Goal: Transaction & Acquisition: Purchase product/service

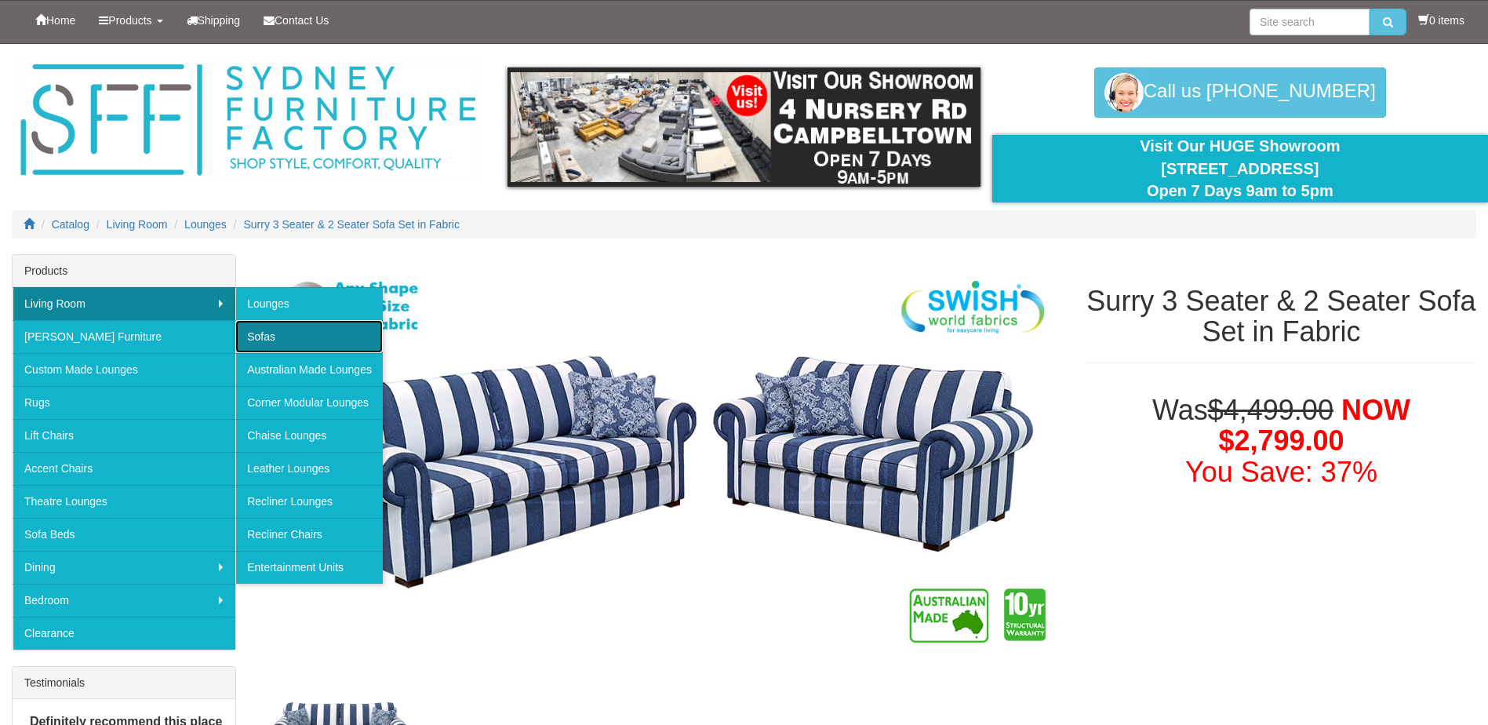
click at [278, 331] on link "Sofas" at bounding box center [308, 336] width 147 height 33
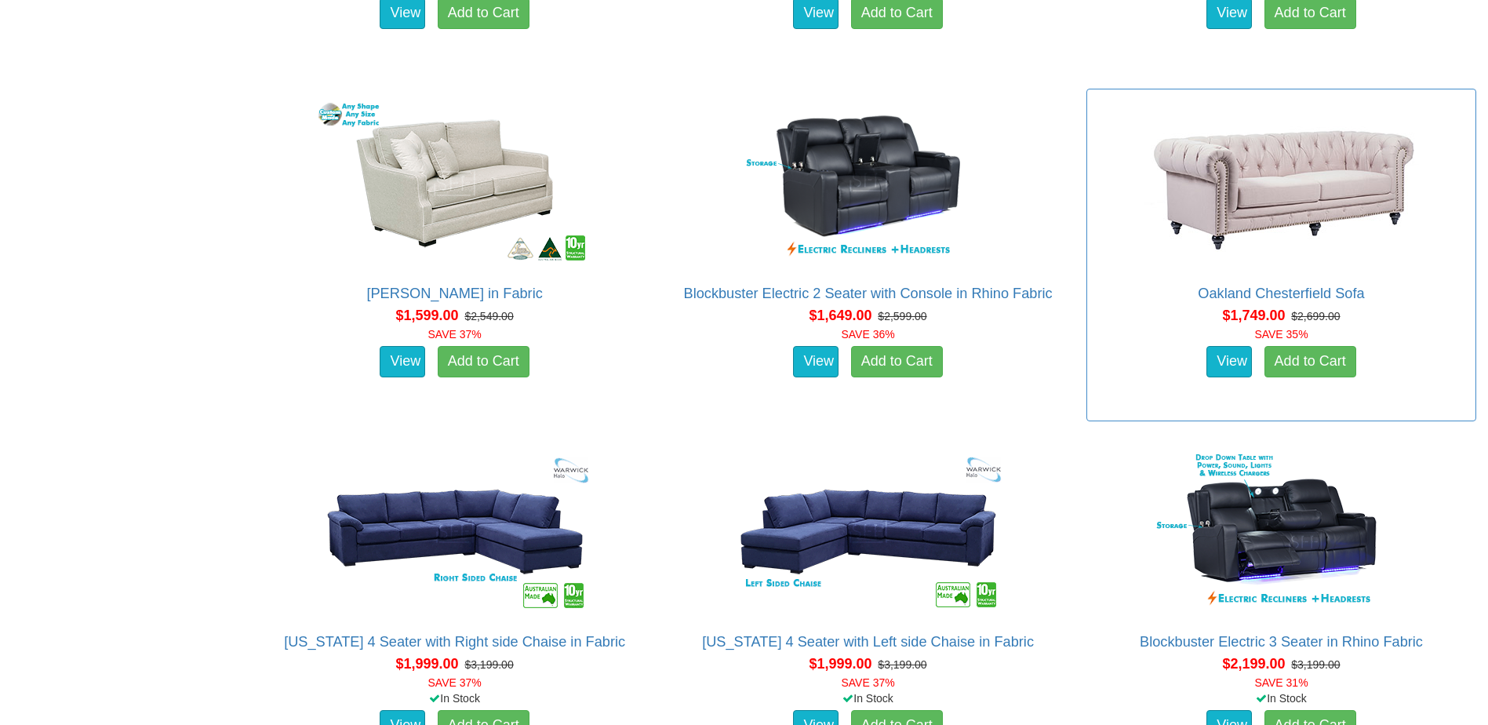
scroll to position [2431, 0]
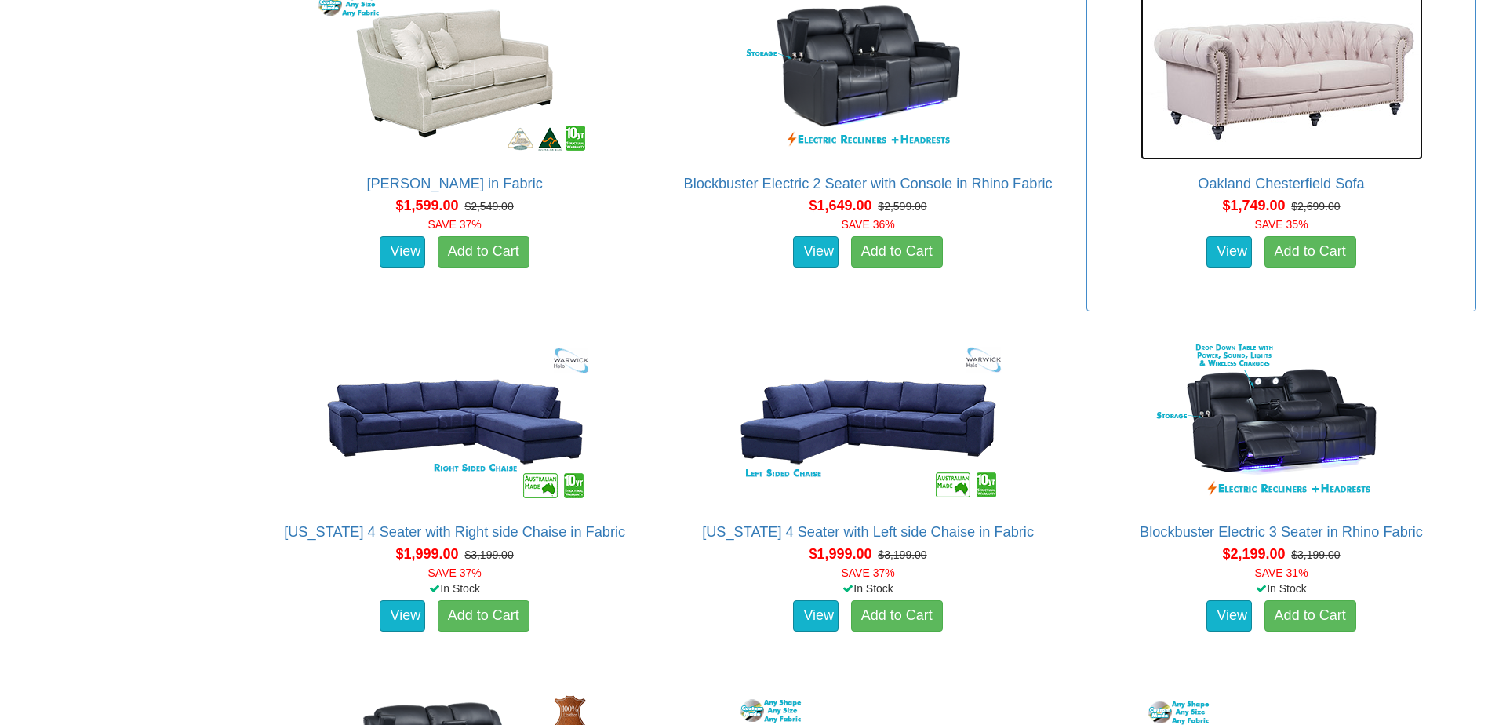
click at [1286, 68] on img at bounding box center [1281, 73] width 282 height 173
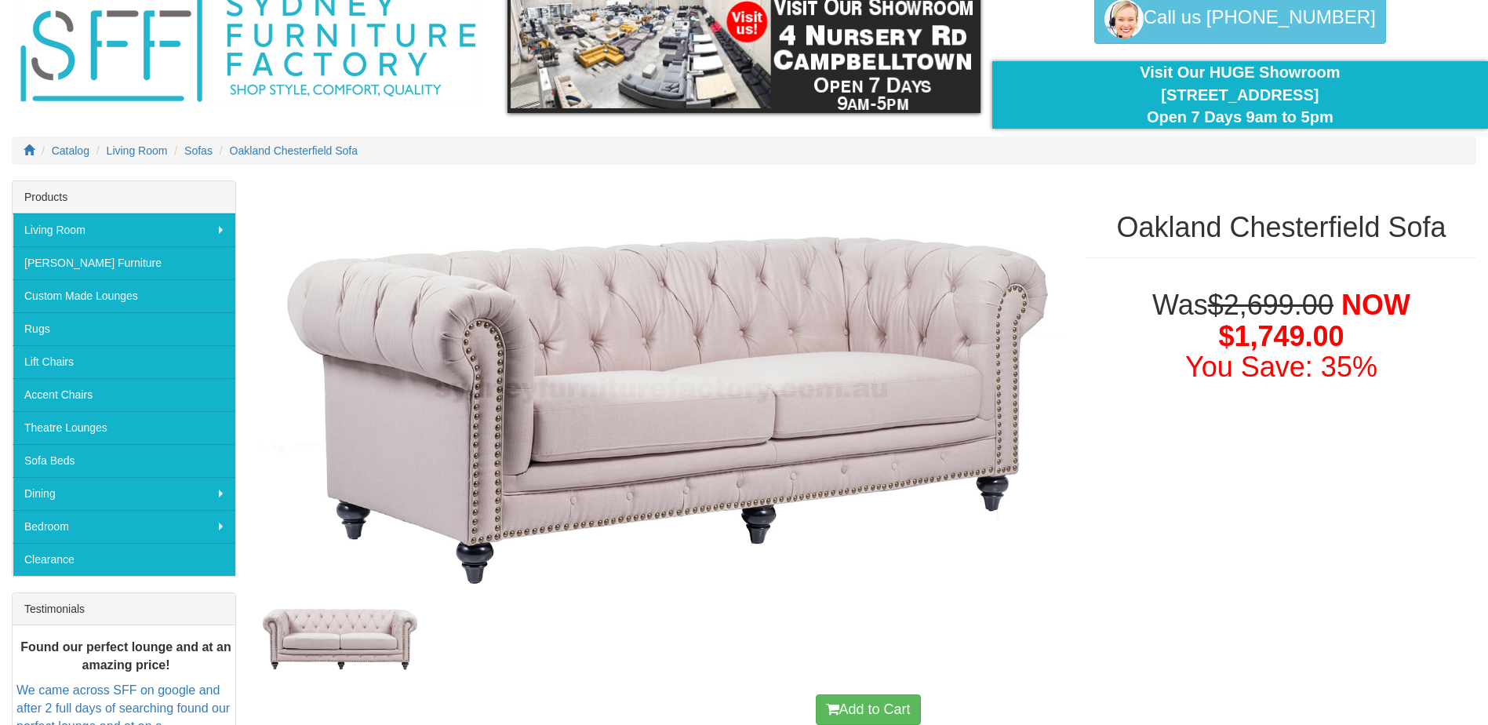
scroll to position [157, 0]
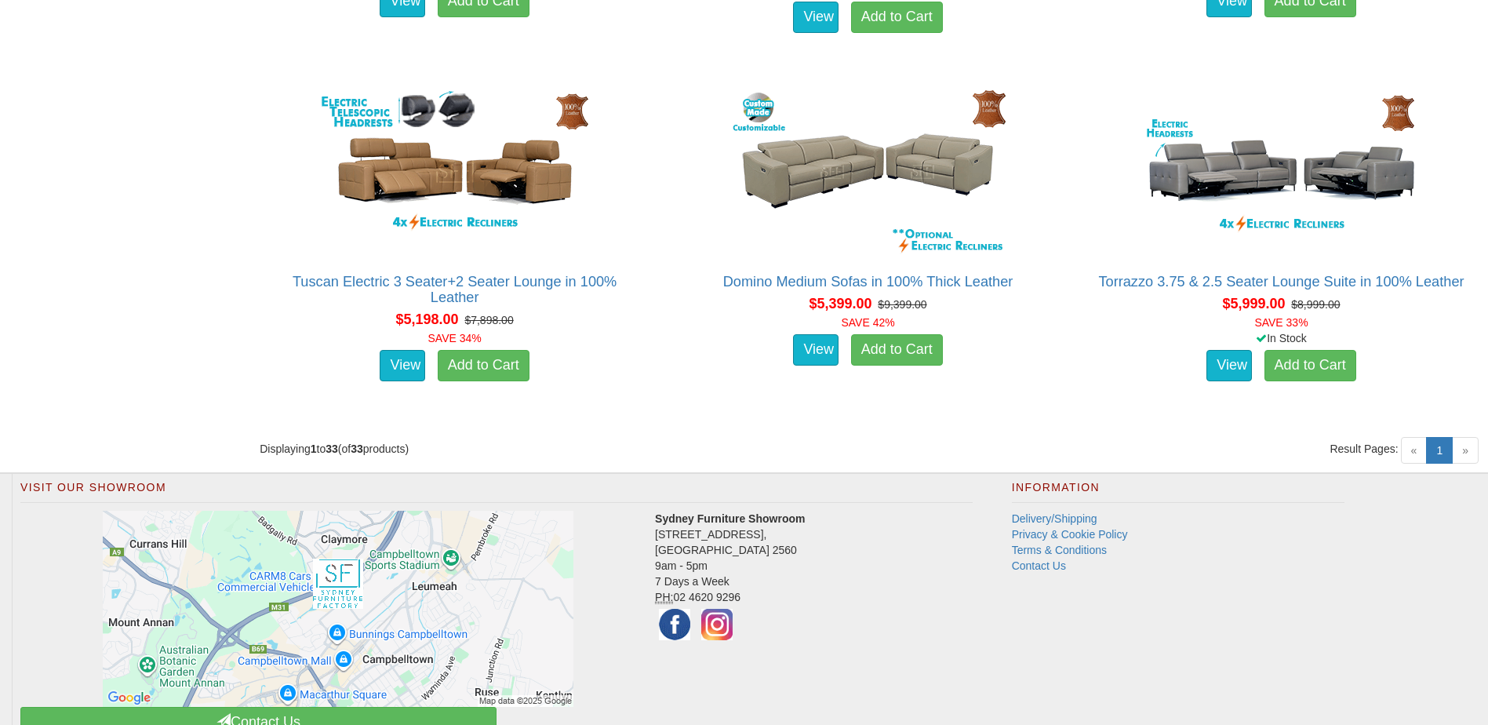
scroll to position [4484, 0]
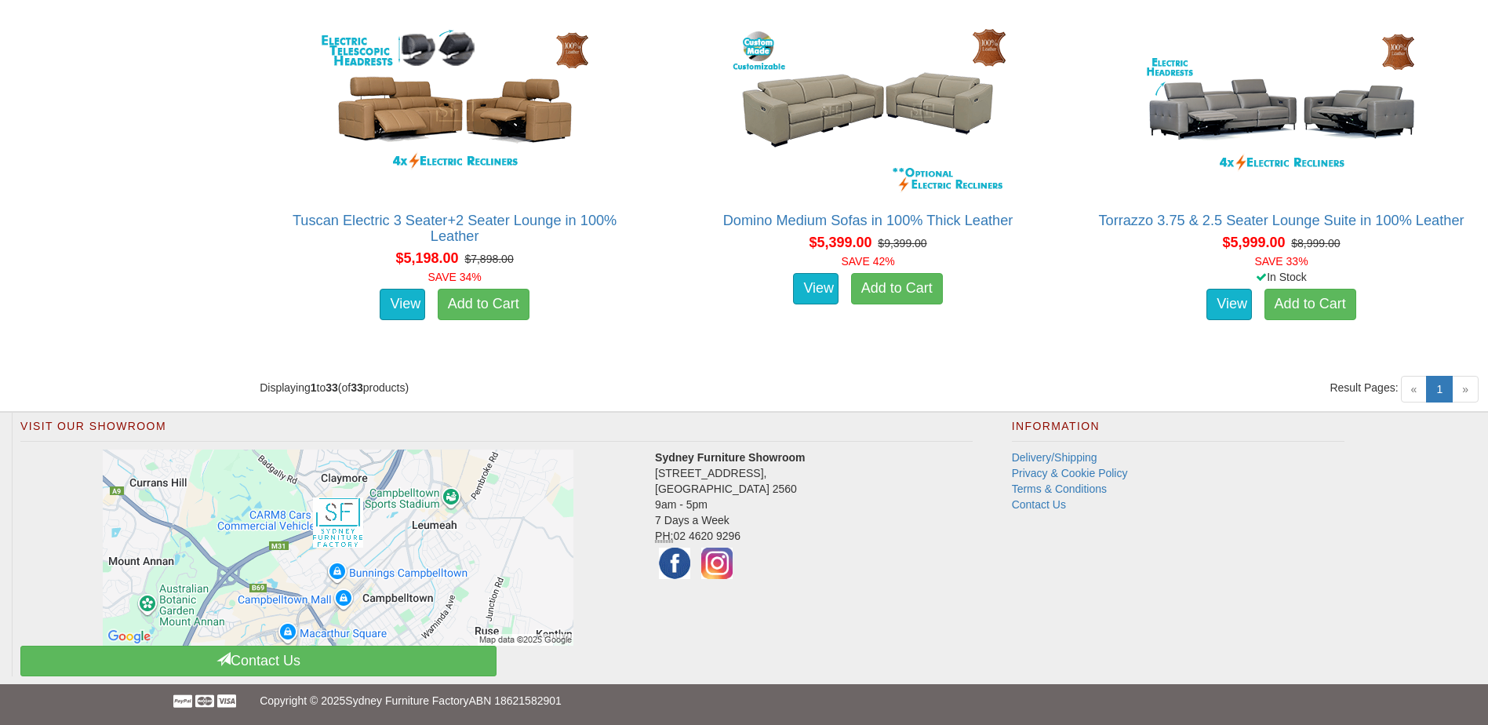
click at [1460, 387] on span "»" at bounding box center [1465, 389] width 27 height 27
click at [1467, 394] on span "»" at bounding box center [1465, 389] width 27 height 27
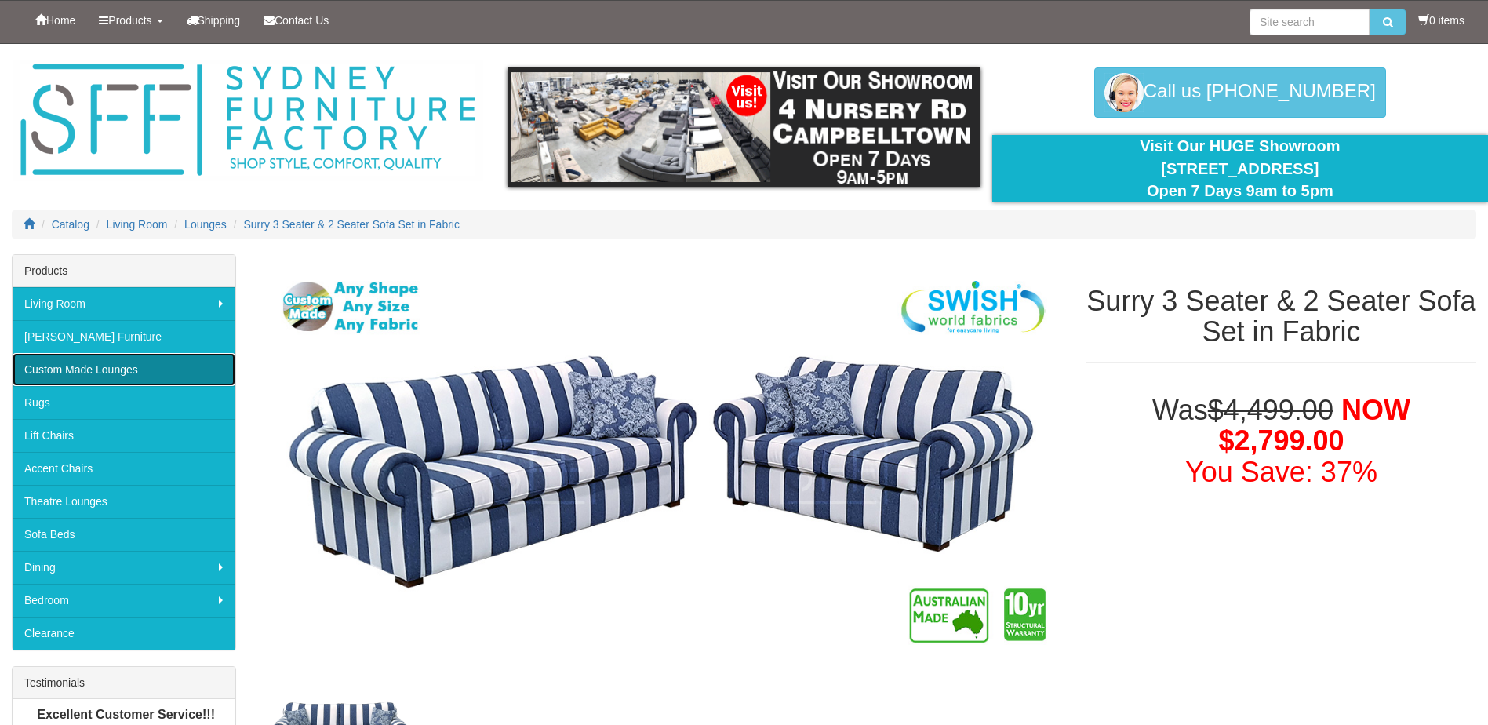
click at [169, 366] on link "Custom Made Lounges" at bounding box center [124, 369] width 223 height 33
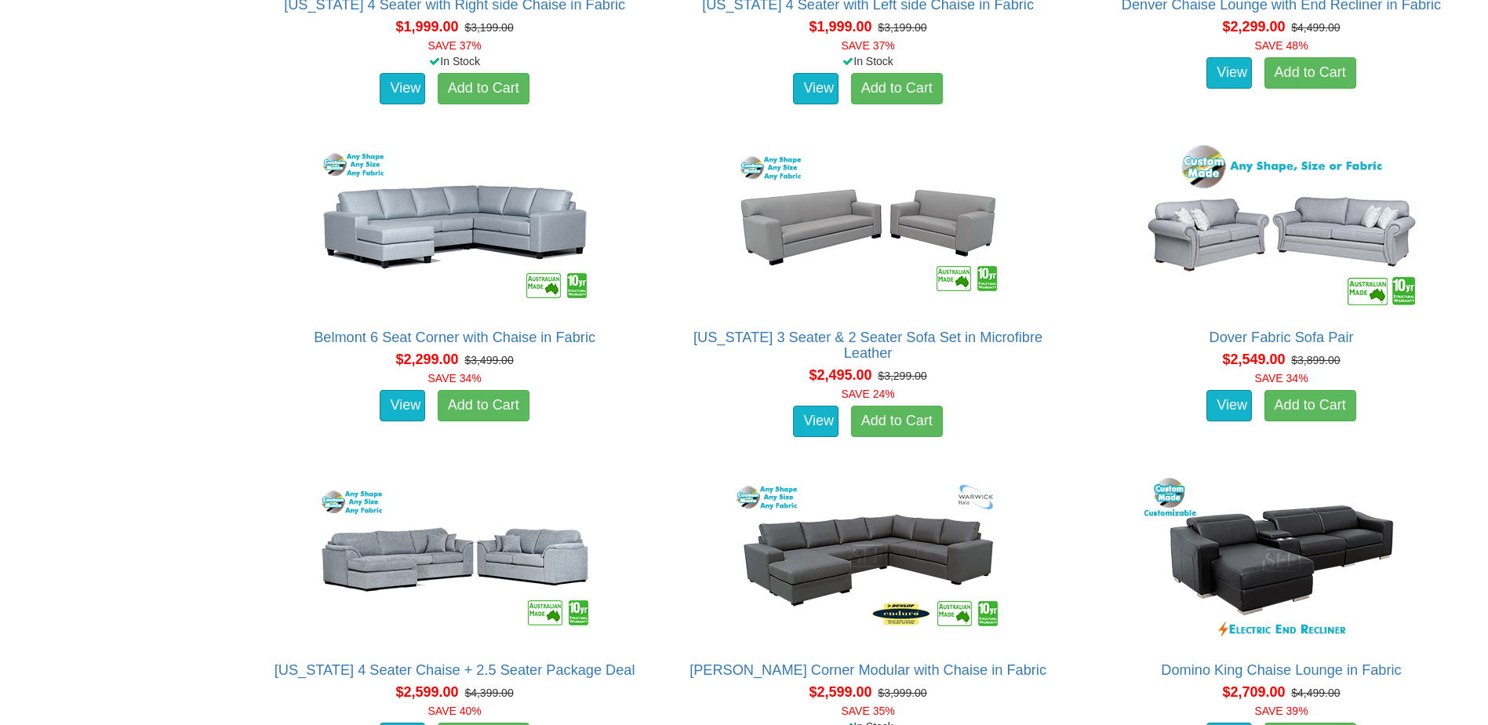
scroll to position [2431, 0]
